Goal: Task Accomplishment & Management: Use online tool/utility

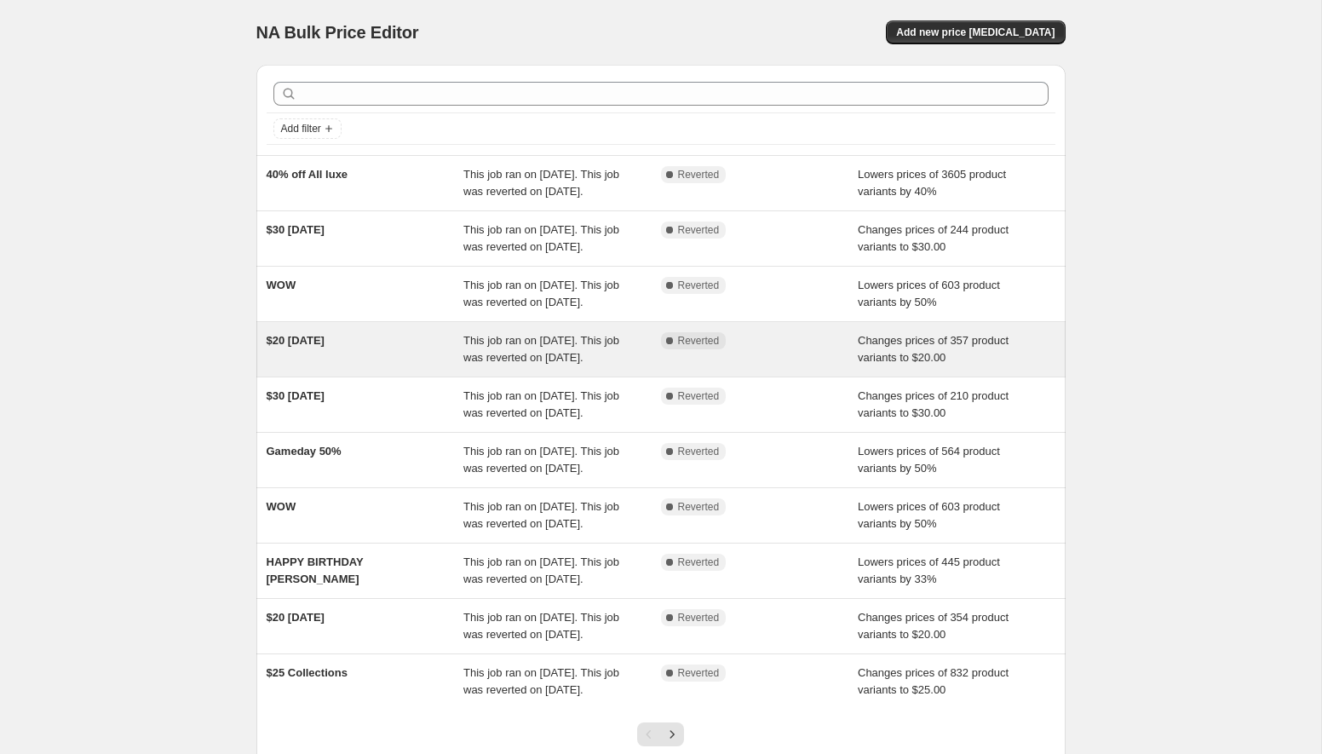
click at [371, 366] on div "$20 [DATE]" at bounding box center [366, 349] width 198 height 34
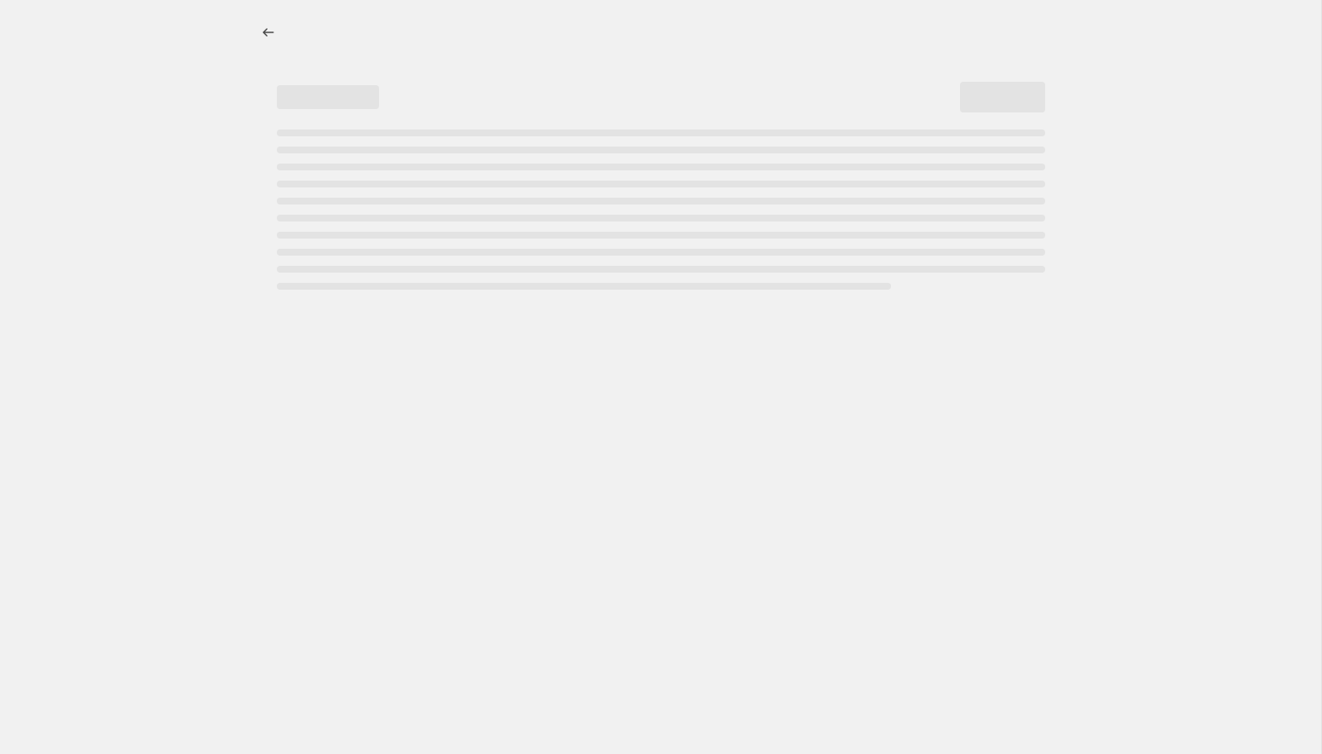
select select "collection"
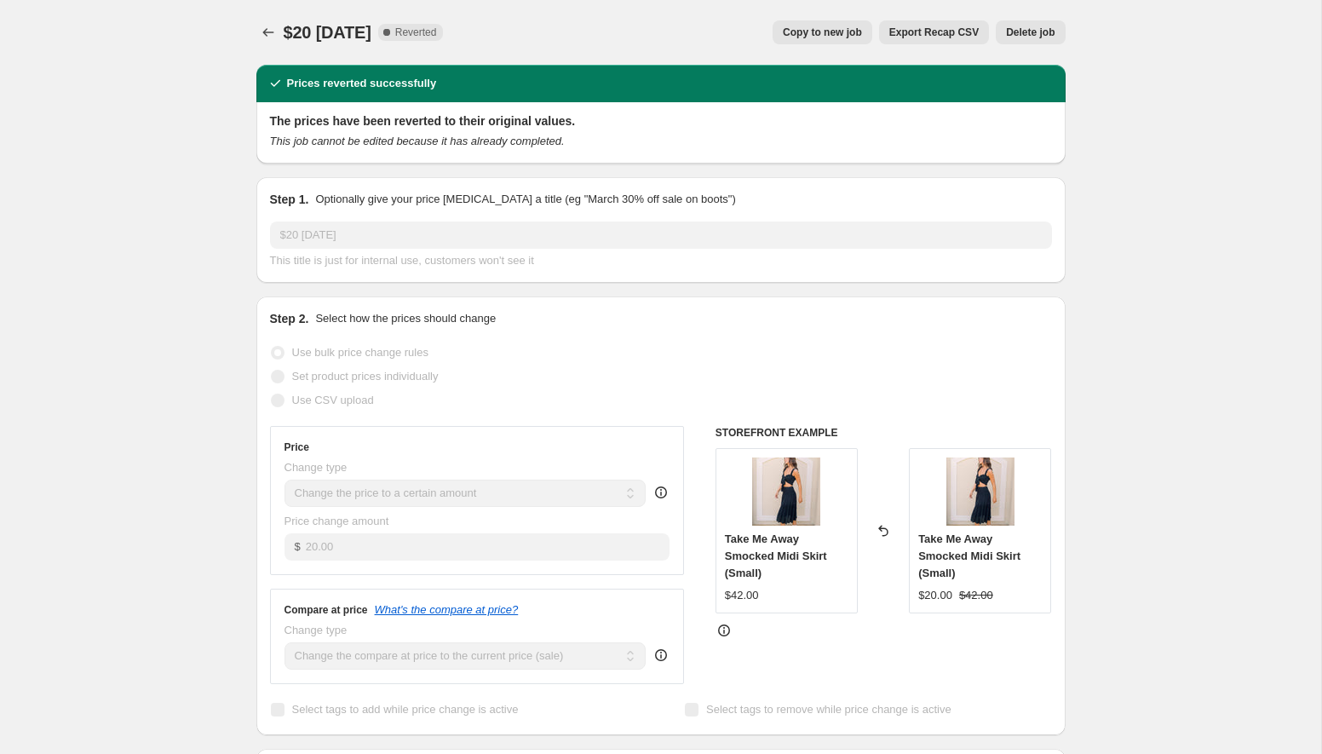
click at [837, 37] on span "Copy to new job" at bounding box center [822, 33] width 79 height 14
select select "collection"
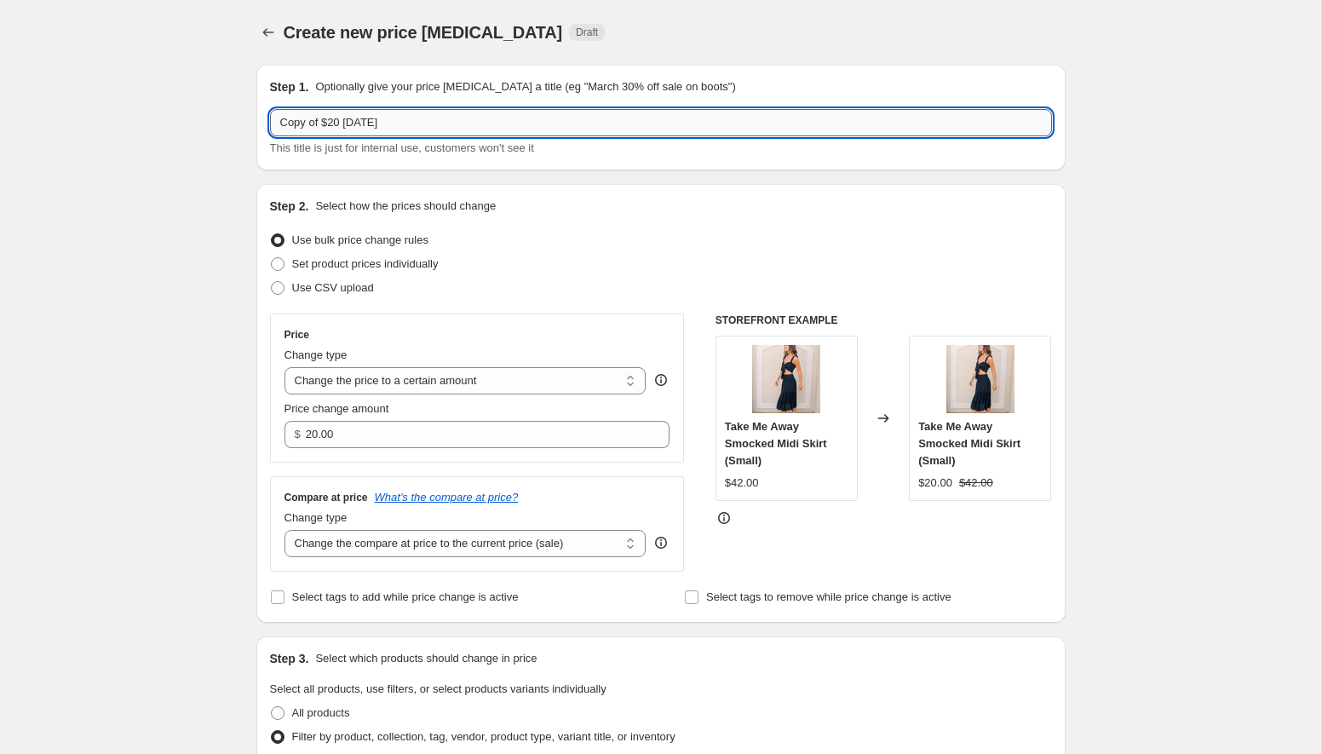
click at [321, 123] on input "Copy of $20 [DATE]" at bounding box center [661, 122] width 782 height 27
drag, startPoint x: 325, startPoint y: 124, endPoint x: 250, endPoint y: 121, distance: 75.0
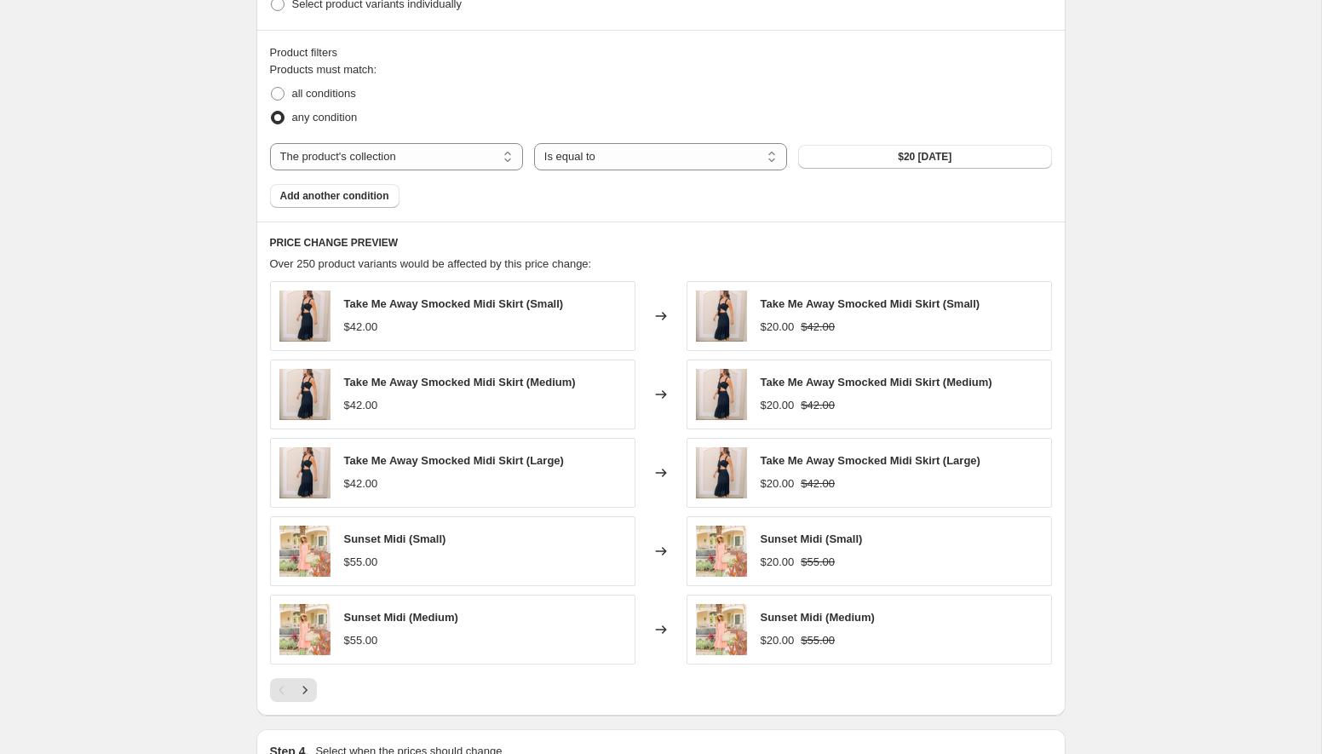
scroll to position [981, 0]
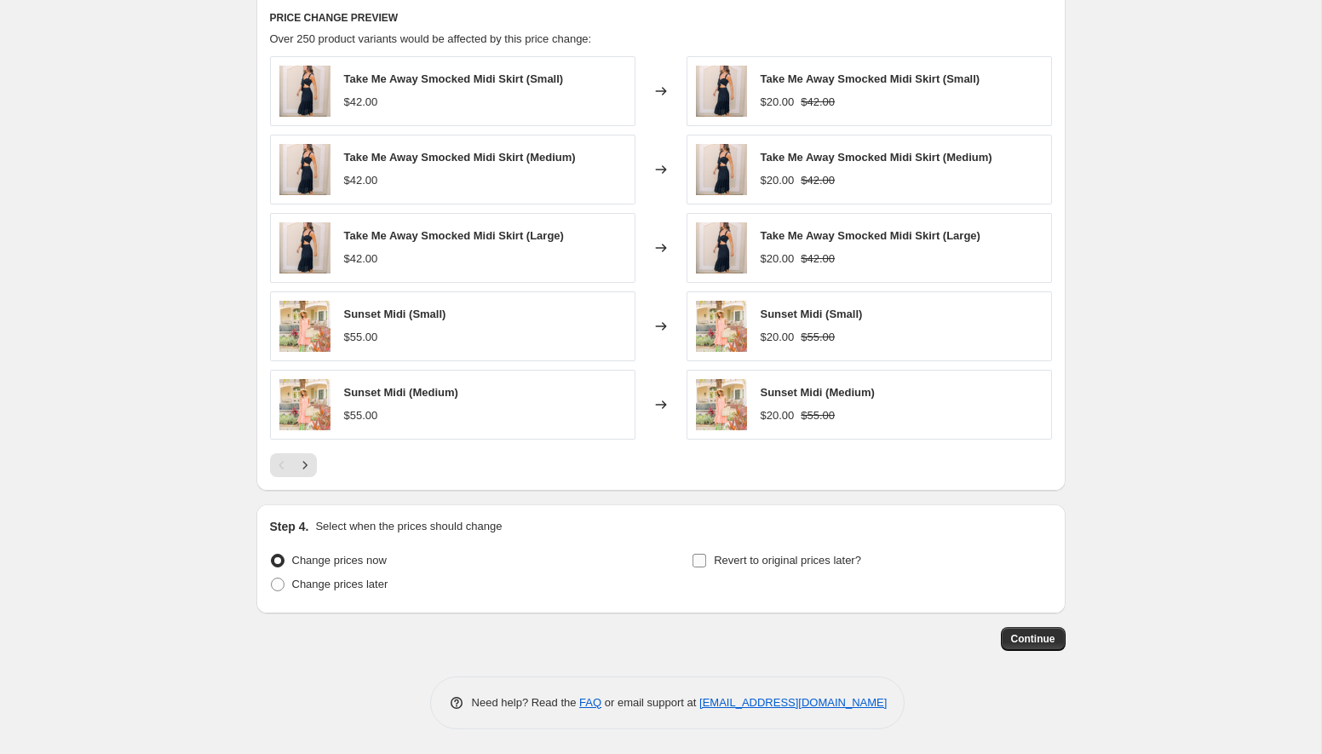
type input "$20 [DATE]"
click at [699, 565] on input "Revert to original prices later?" at bounding box center [700, 561] width 14 height 14
checkbox input "true"
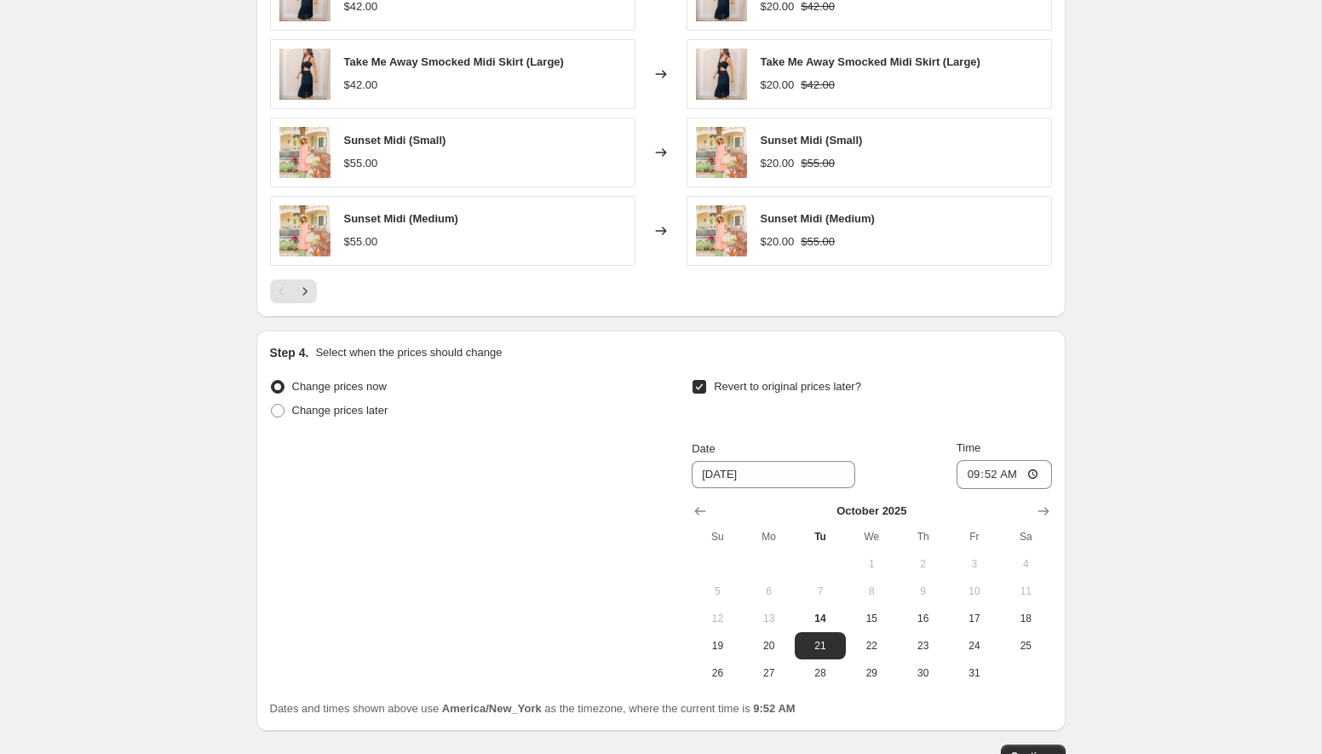
scroll to position [1273, 0]
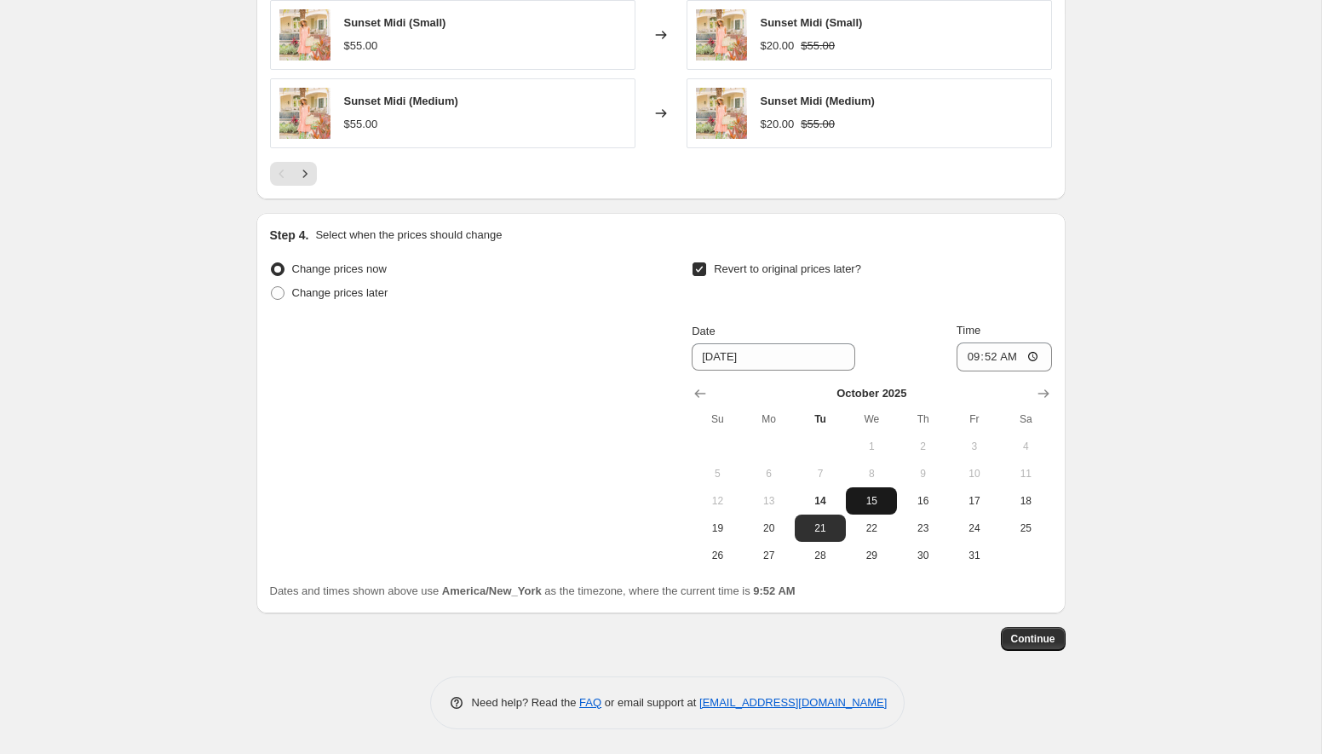
click at [879, 503] on span "15" at bounding box center [871, 501] width 37 height 14
type input "[DATE]"
click at [1031, 355] on input "09:52" at bounding box center [1004, 356] width 95 height 29
type input "00:00"
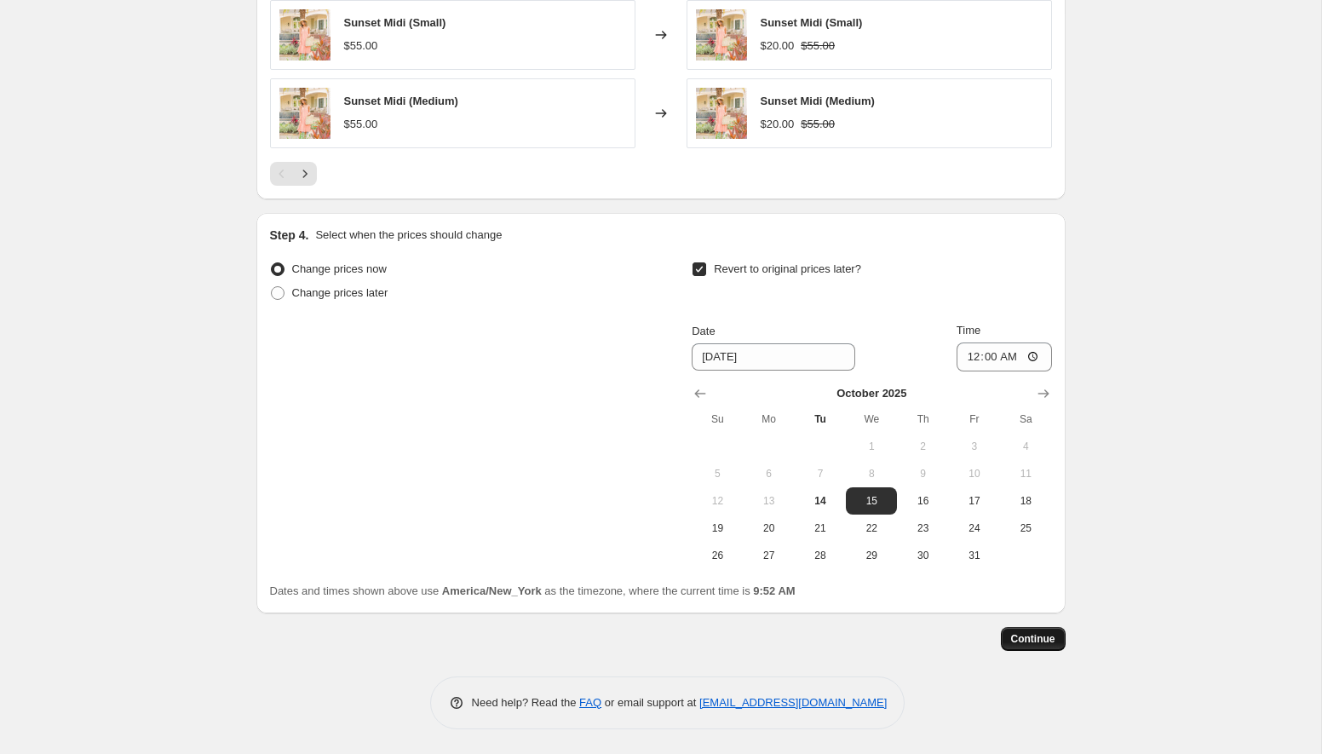
click at [1021, 643] on span "Continue" at bounding box center [1033, 639] width 44 height 14
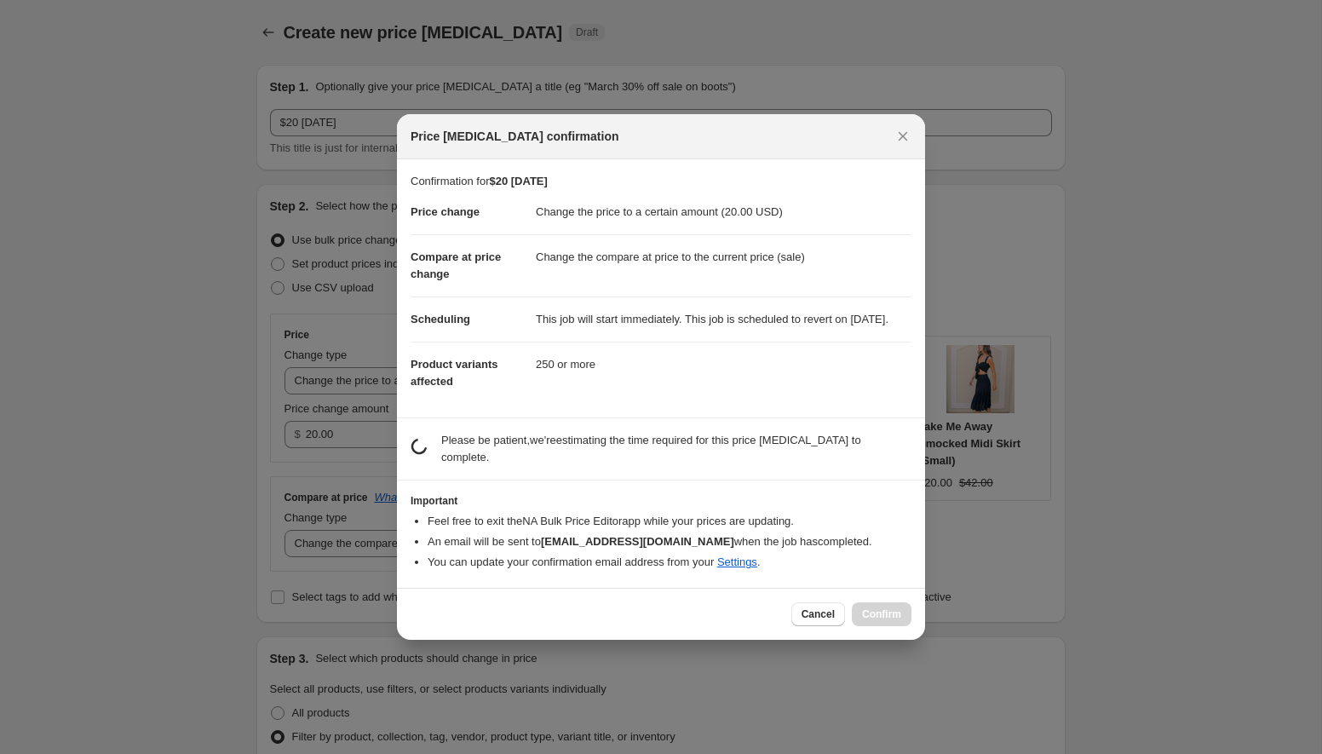
scroll to position [0, 0]
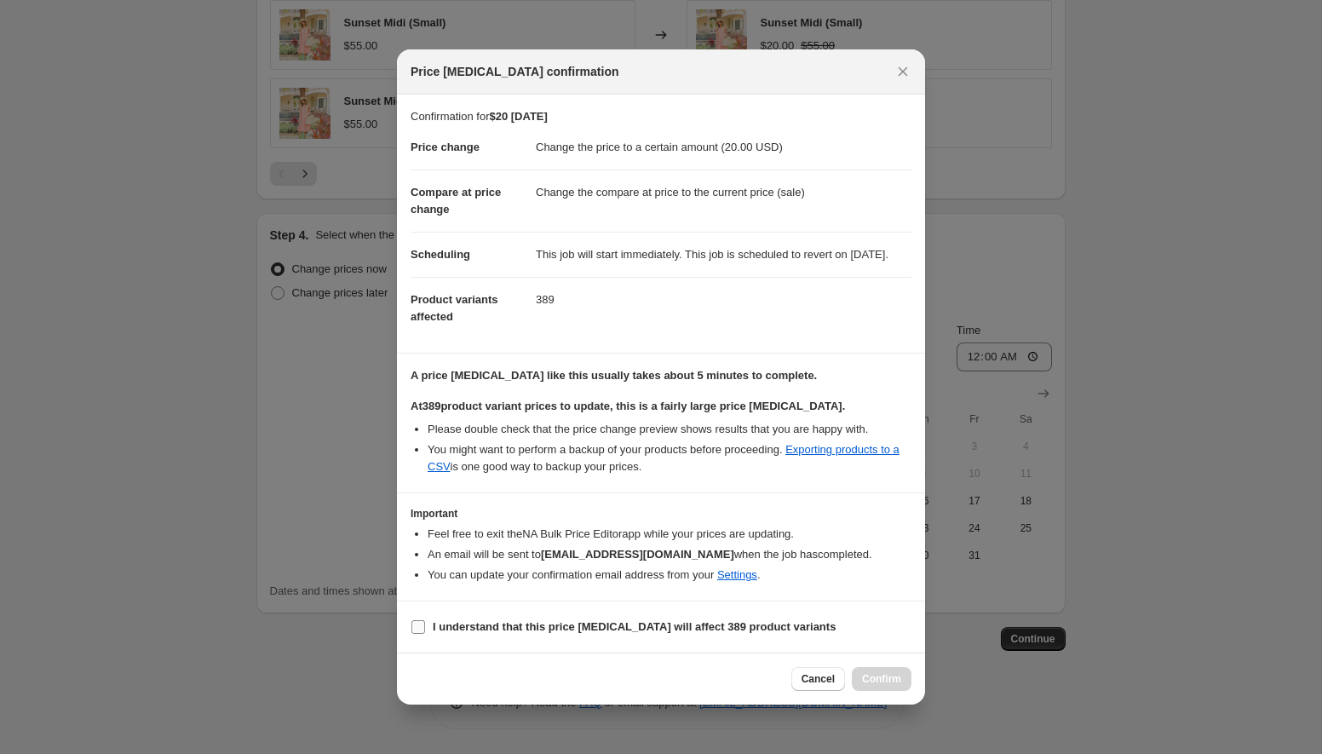
click at [417, 634] on input "I understand that this price [MEDICAL_DATA] will affect 389 product variants" at bounding box center [418, 627] width 14 height 14
checkbox input "true"
click at [862, 686] on span "Confirm" at bounding box center [881, 679] width 39 height 14
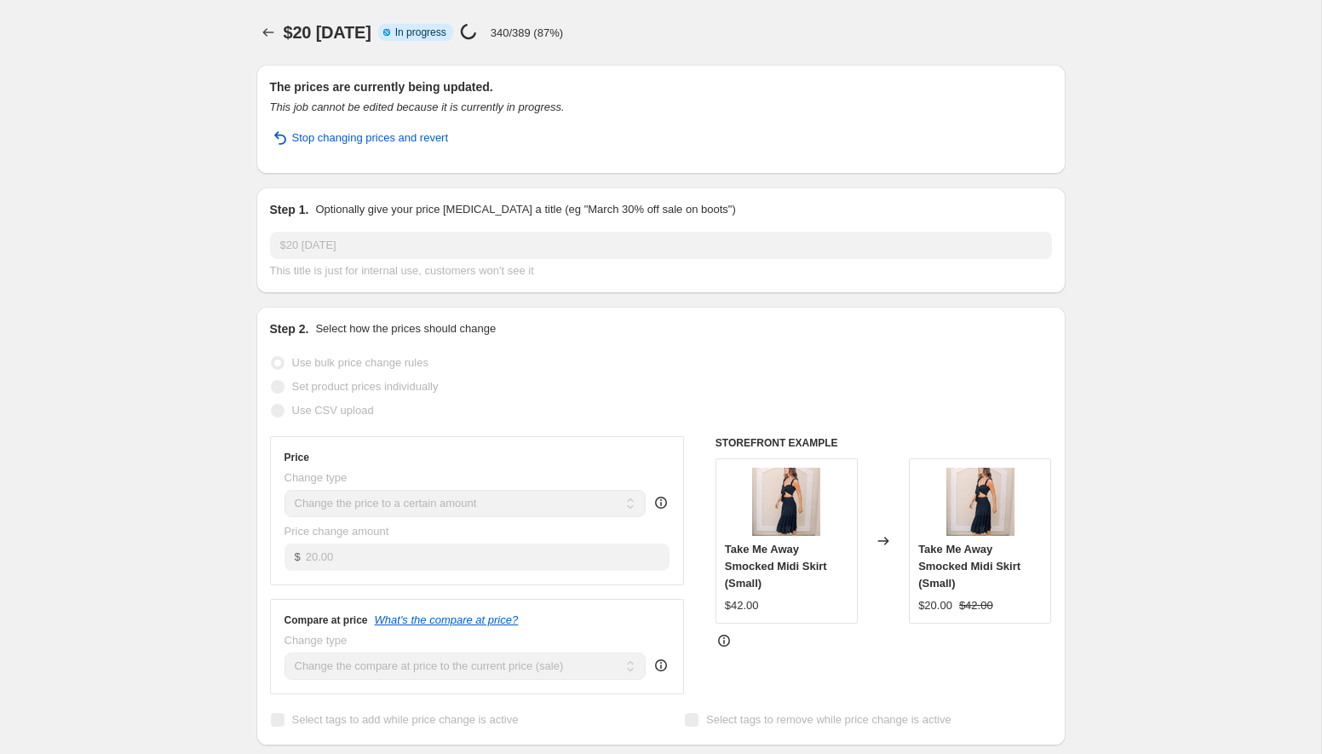
select select "collection"
